Goal: Navigation & Orientation: Understand site structure

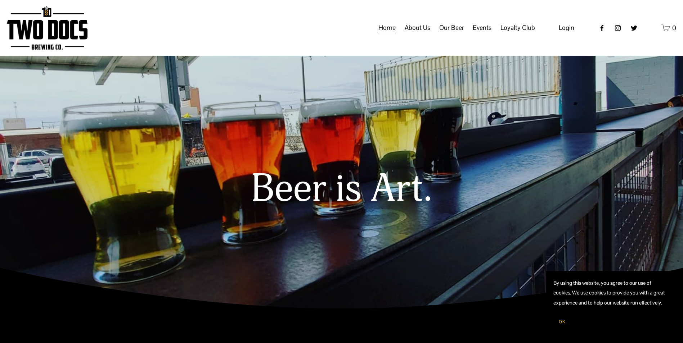
click at [0, 0] on span "Taproom Menu" at bounding box center [0, 0] width 0 height 0
click at [0, 0] on span "Our Mission" at bounding box center [0, 0] width 0 height 0
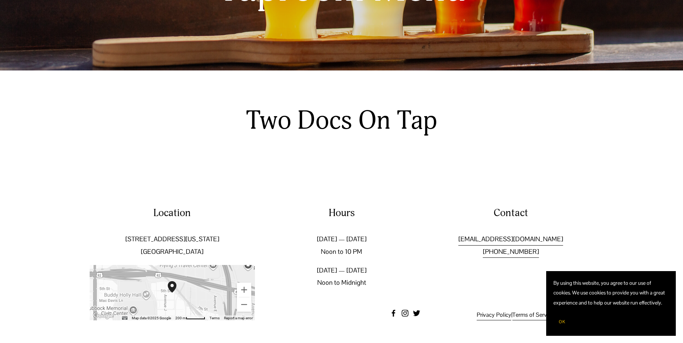
scroll to position [157, 0]
click at [379, 118] on h2 "Two Docs On Tap" at bounding box center [341, 121] width 246 height 32
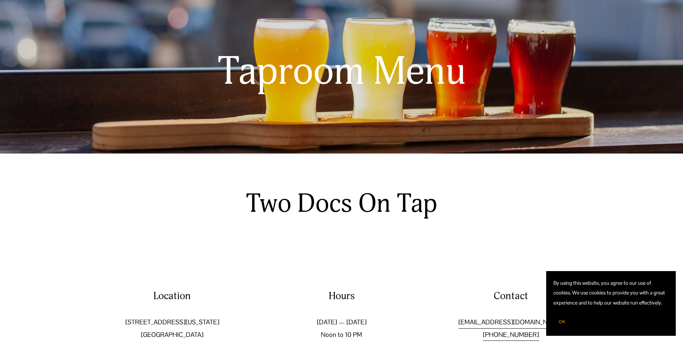
scroll to position [0, 0]
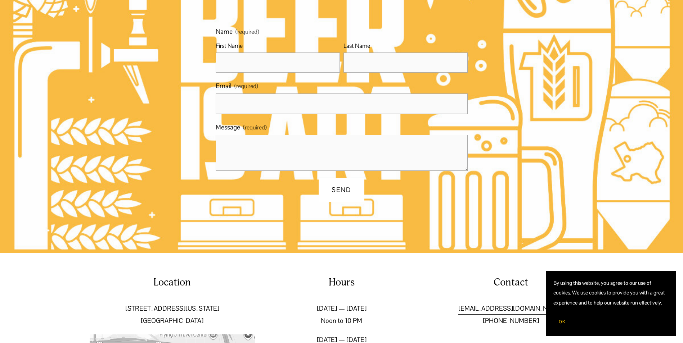
scroll to position [396, 0]
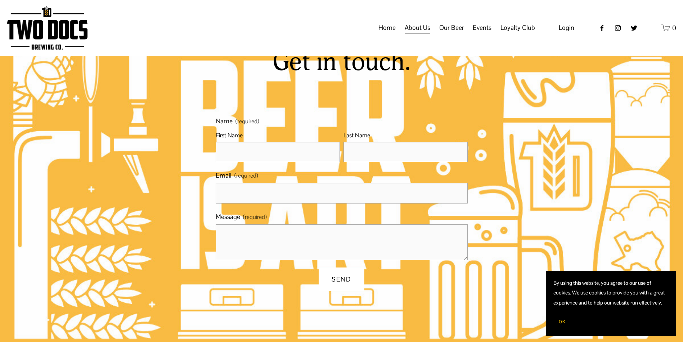
click at [0, 0] on span "Private Events" at bounding box center [0, 0] width 0 height 0
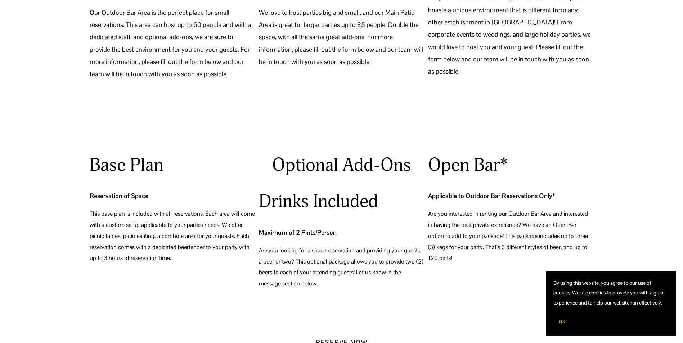
scroll to position [720, 0]
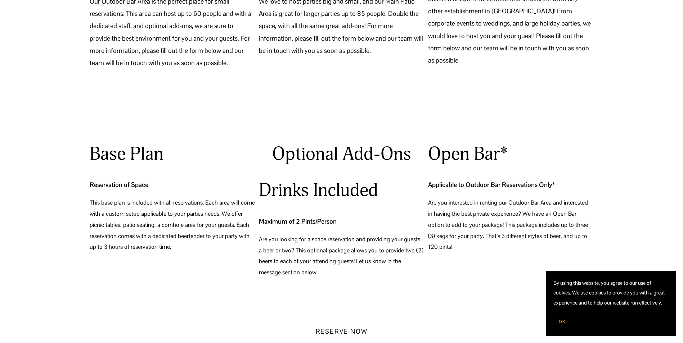
click at [559, 322] on span "OK" at bounding box center [562, 322] width 6 height 6
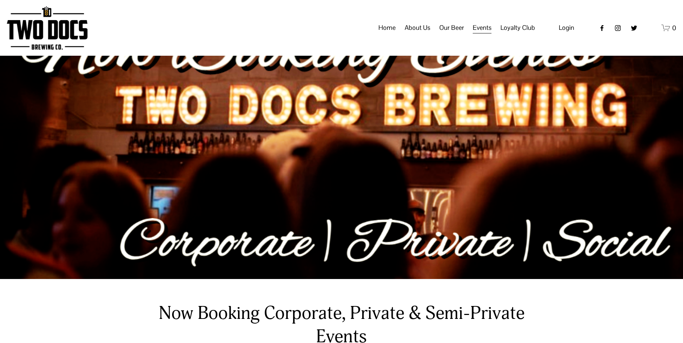
scroll to position [0, 0]
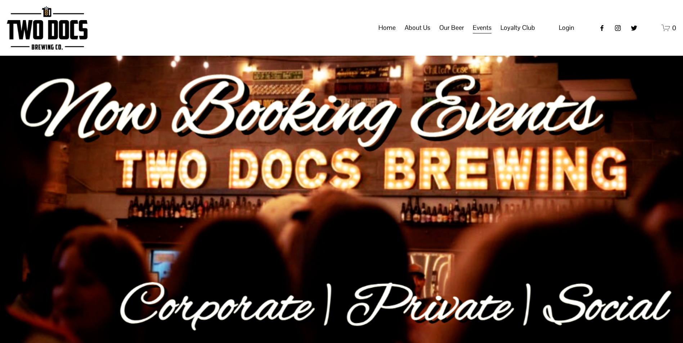
click at [299, 33] on div "Home About Us Our Mission Green Initiative Gift Cards Our Beer Taproom Menu Dis…" at bounding box center [323, 28] width 423 height 14
